Goal: Task Accomplishment & Management: Use online tool/utility

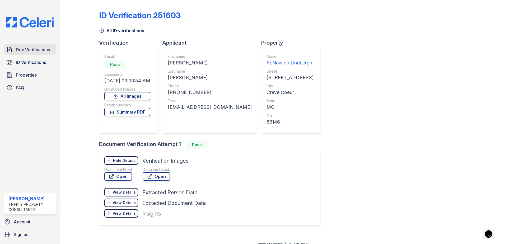
click at [26, 54] on link "Doc Verifications" at bounding box center [29, 49] width 51 height 11
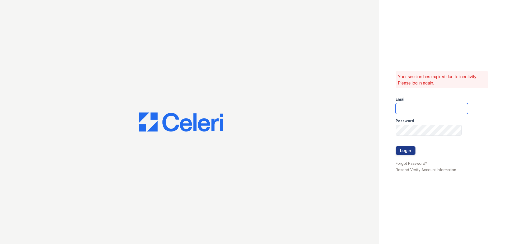
type input "[PERSON_NAME][EMAIL_ADDRESS][PERSON_NAME][DOMAIN_NAME]"
click at [408, 147] on button "Login" at bounding box center [405, 150] width 20 height 8
